Goal: Task Accomplishment & Management: Complete application form

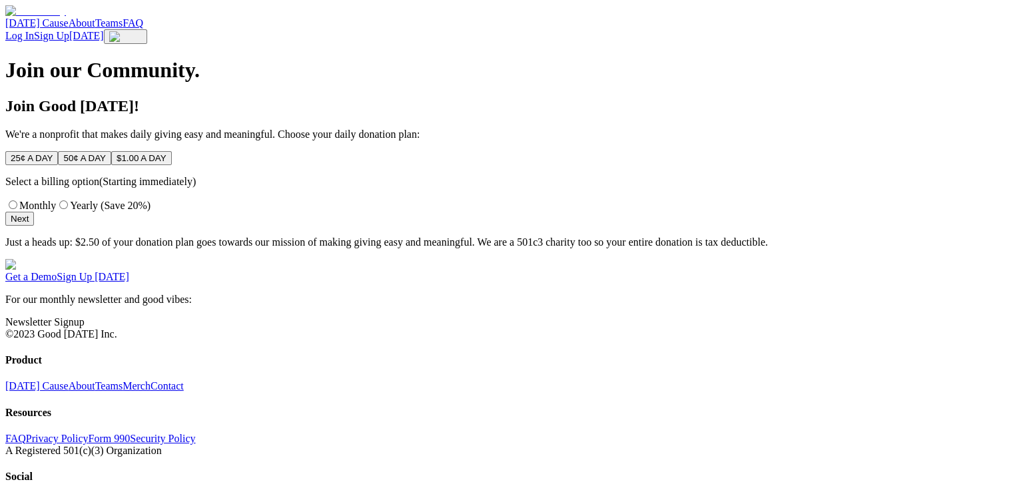
click at [446, 83] on h1 "Join our Community." at bounding box center [506, 70] width 1003 height 25
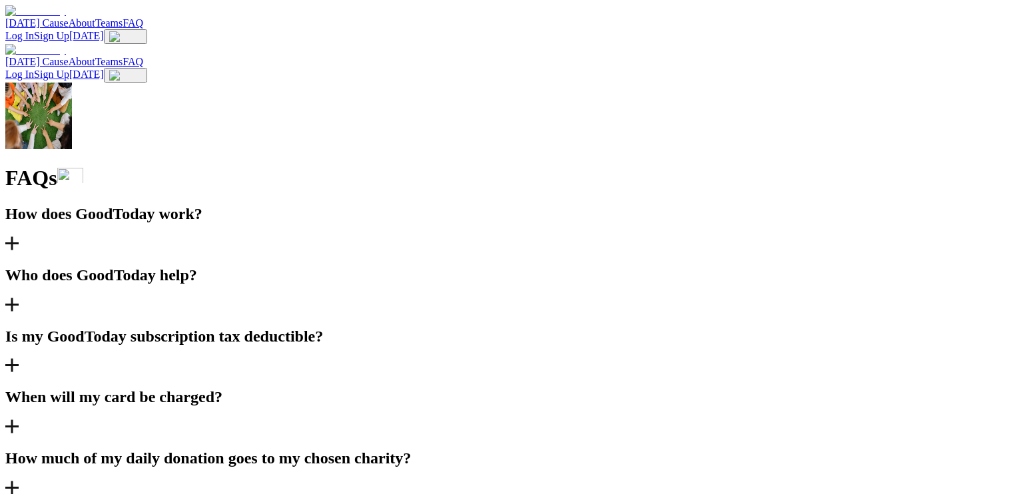
scroll to position [1309, 0]
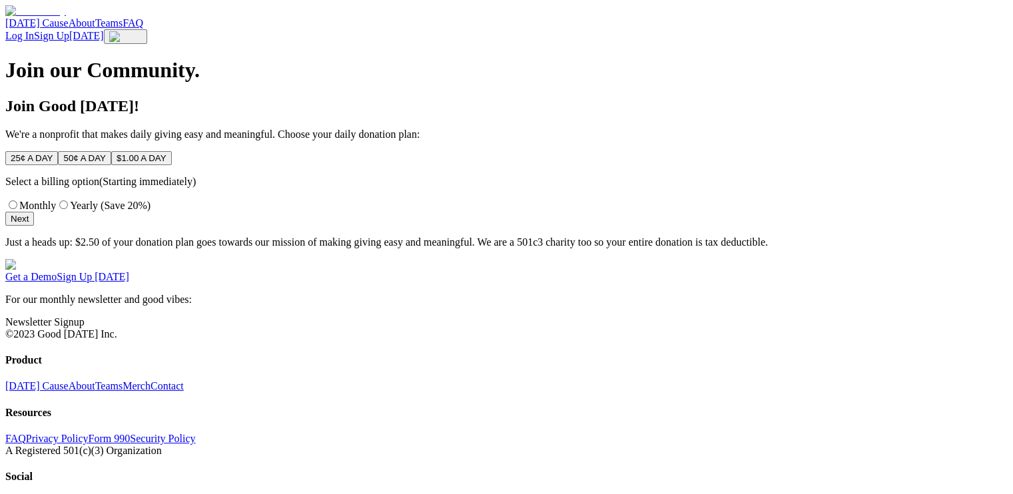
click at [128, 249] on div "Join Good Today! We're a nonprofit that makes daily giving easy and meaningful.…" at bounding box center [506, 172] width 1003 height 151
click at [89, 248] on div "Join our Community. Join Good Today! We're a nonprofit that makes daily giving …" at bounding box center [506, 153] width 1003 height 190
